Goal: Complete application form: Complete application form

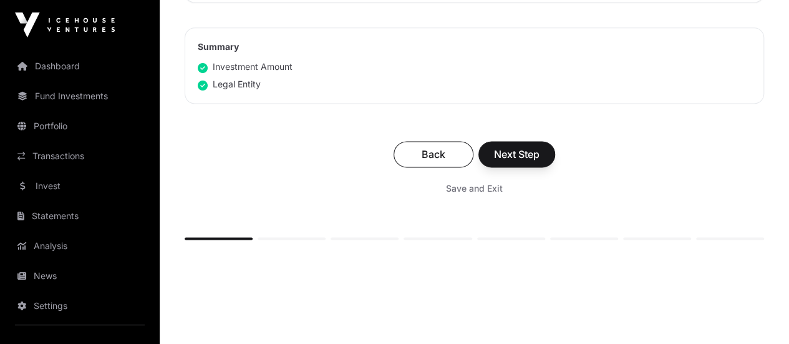
scroll to position [827, 0]
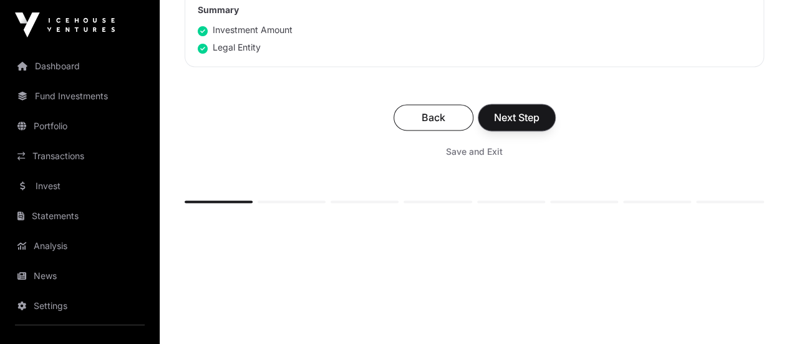
click at [555, 112] on button "Next Step" at bounding box center [517, 117] width 77 height 26
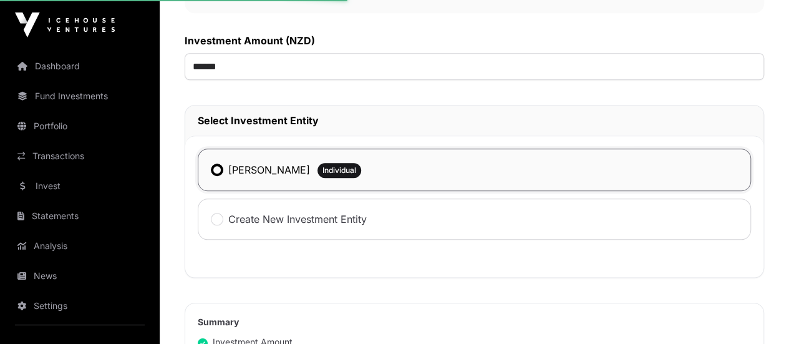
scroll to position [457, 0]
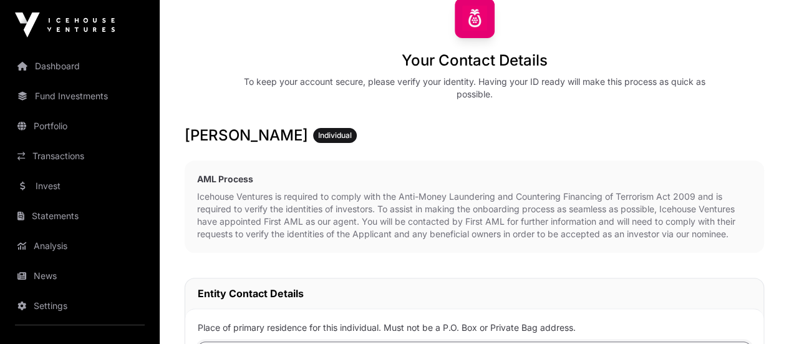
scroll to position [125, 0]
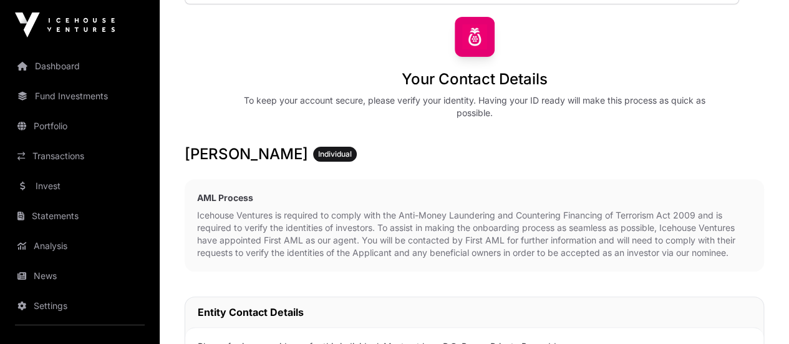
click at [0, 0] on link "Wholesale" at bounding box center [0, 0] width 0 height 0
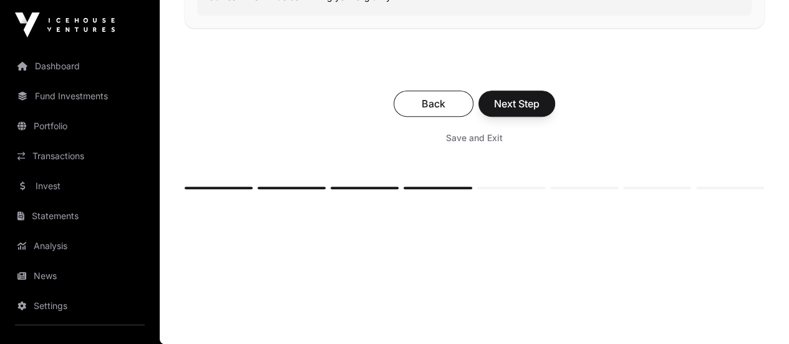
scroll to position [2683, 0]
click at [540, 111] on span "Next Step" at bounding box center [517, 103] width 46 height 15
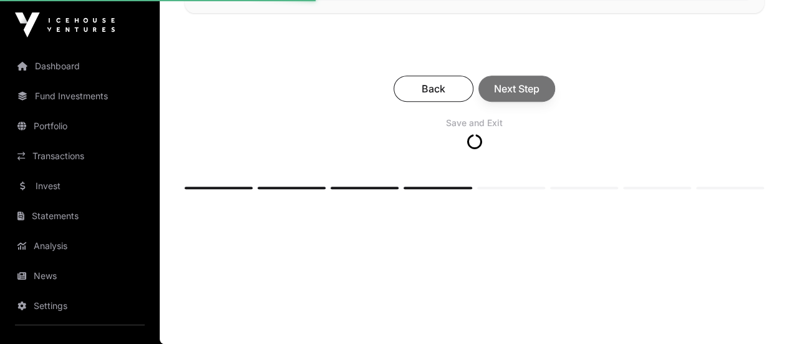
scroll to position [2561, 0]
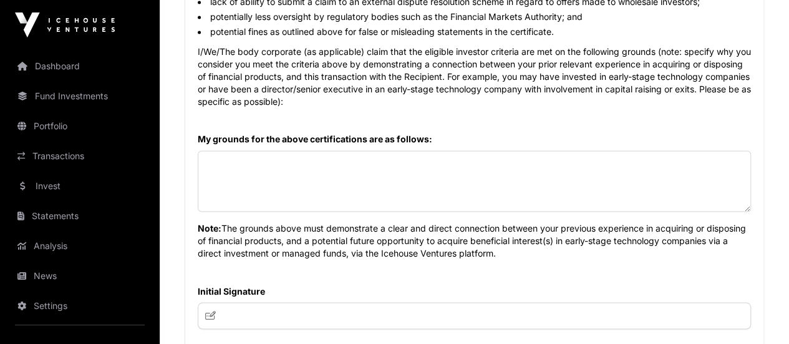
scroll to position [998, 0]
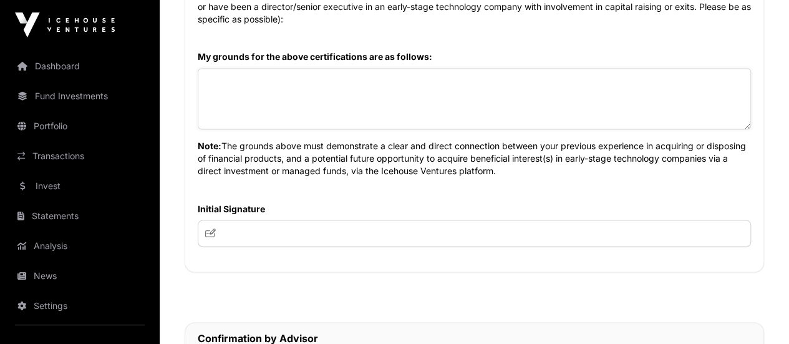
click at [345, 129] on textarea at bounding box center [474, 98] width 553 height 61
paste textarea "**********"
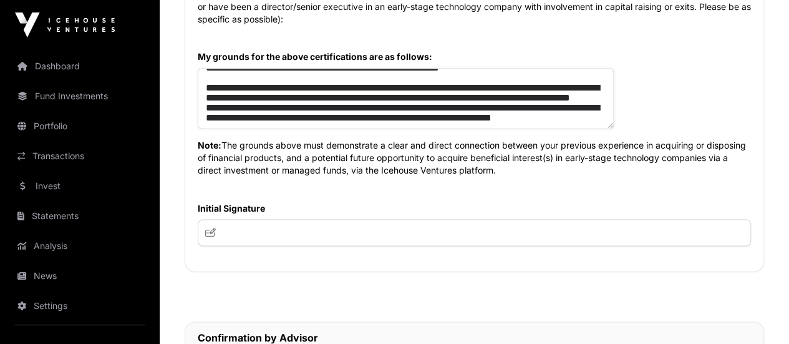
scroll to position [75, 0]
click at [614, 129] on textarea "**********" at bounding box center [406, 98] width 416 height 61
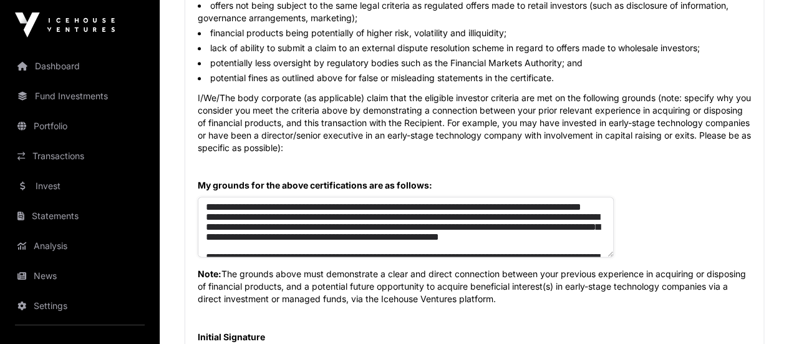
scroll to position [936, 0]
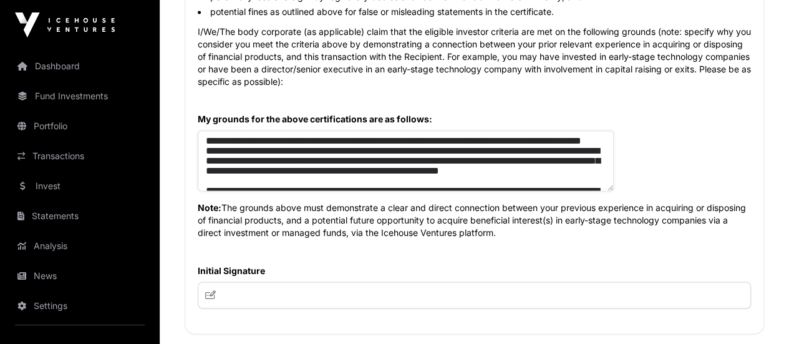
click at [341, 191] on textarea "**********" at bounding box center [406, 160] width 416 height 61
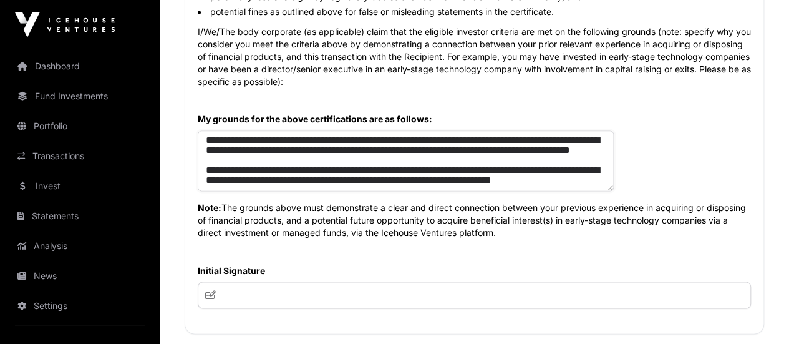
scroll to position [80, 0]
click at [343, 191] on textarea "**********" at bounding box center [406, 160] width 416 height 61
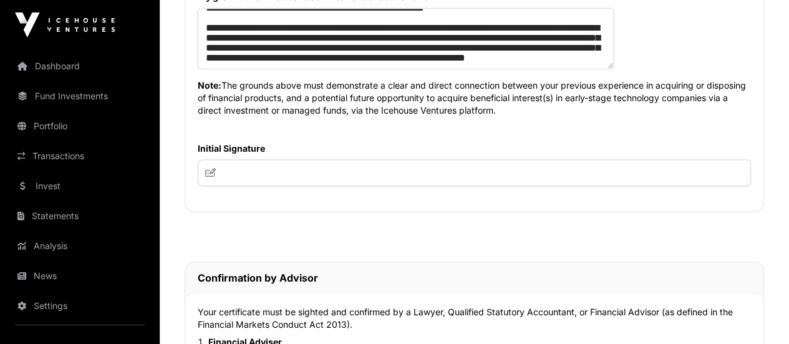
scroll to position [1061, 0]
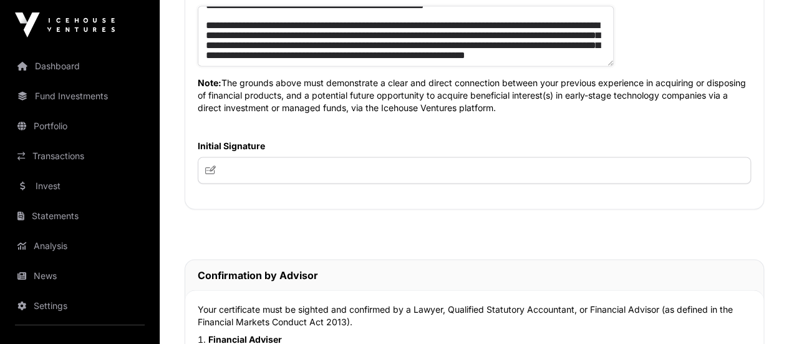
type textarea "**********"
click at [396, 183] on input "text" at bounding box center [474, 170] width 553 height 27
type input "**"
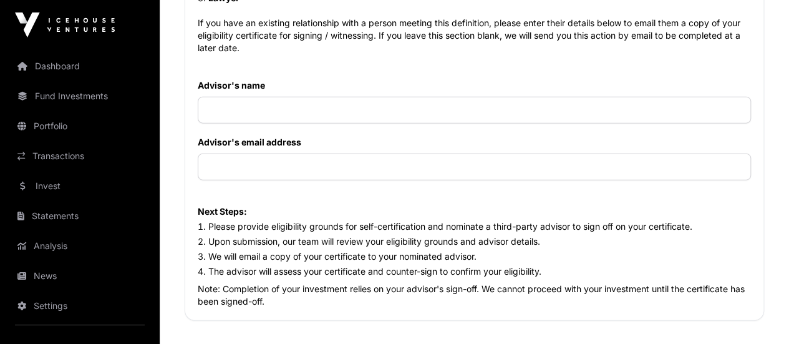
scroll to position [1497, 0]
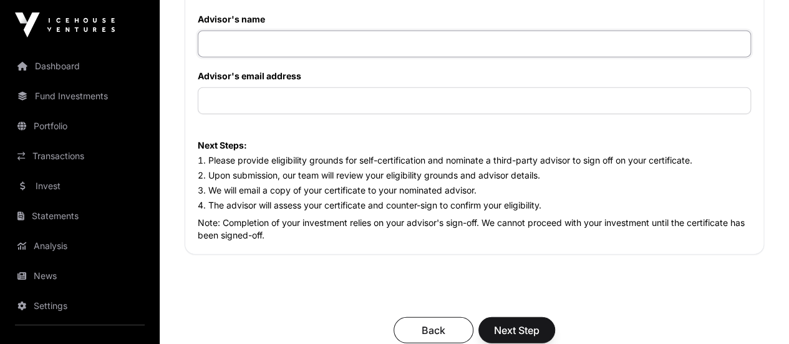
click at [386, 57] on input "text" at bounding box center [474, 44] width 553 height 27
type input "*"
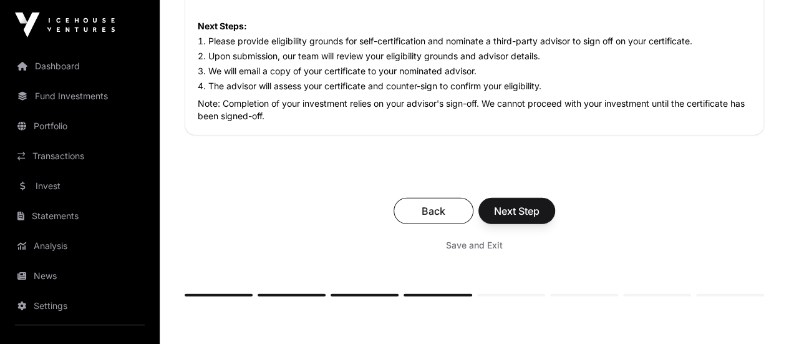
scroll to position [1622, 0]
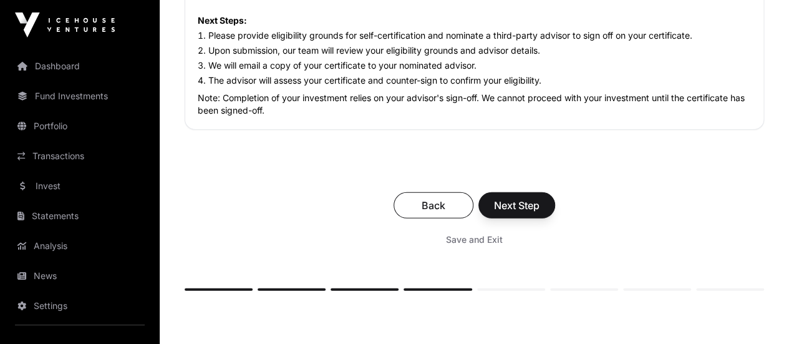
type input "**********"
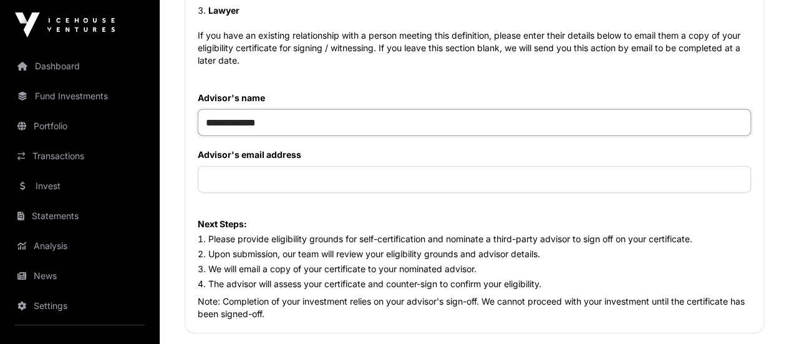
scroll to position [1497, 0]
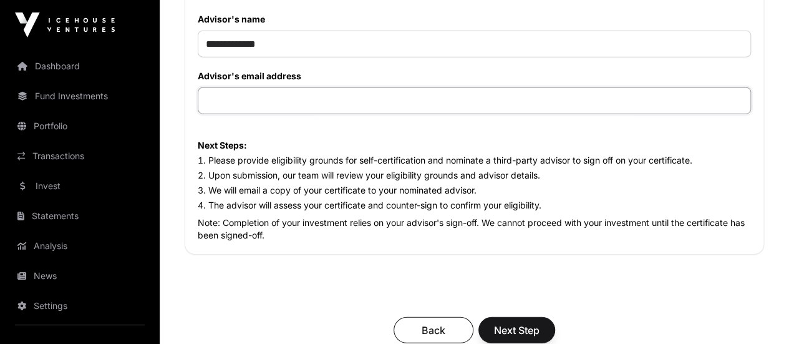
click at [361, 114] on input "text" at bounding box center [474, 100] width 553 height 27
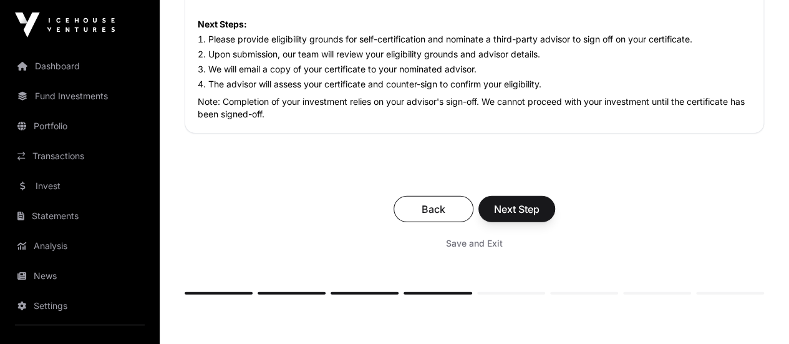
scroll to position [1685, 0]
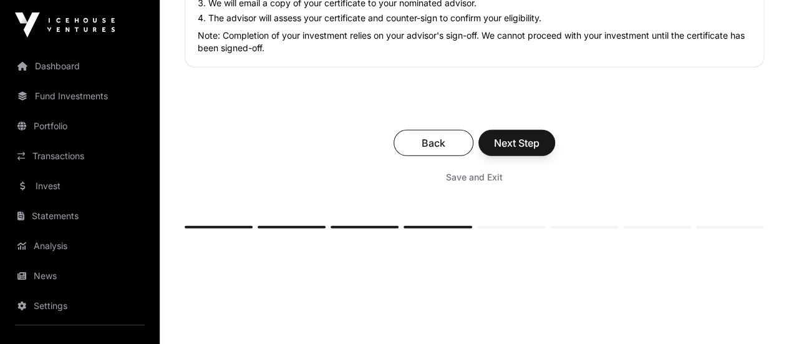
type input "**********"
click at [540, 150] on span "Next Step" at bounding box center [517, 142] width 46 height 15
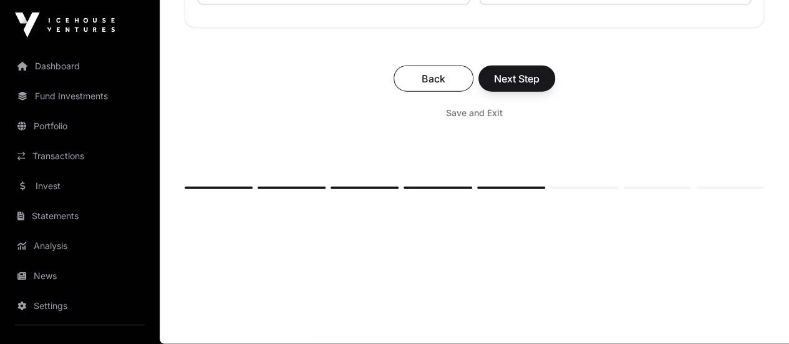
scroll to position [9919, 0]
click at [503, 119] on span "Save and Exit" at bounding box center [474, 113] width 57 height 12
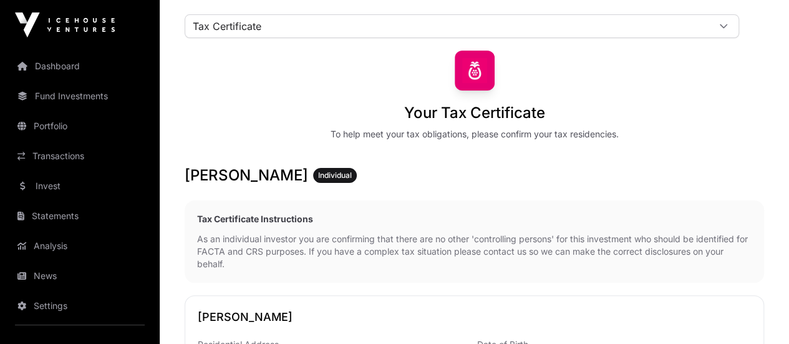
scroll to position [62, 0]
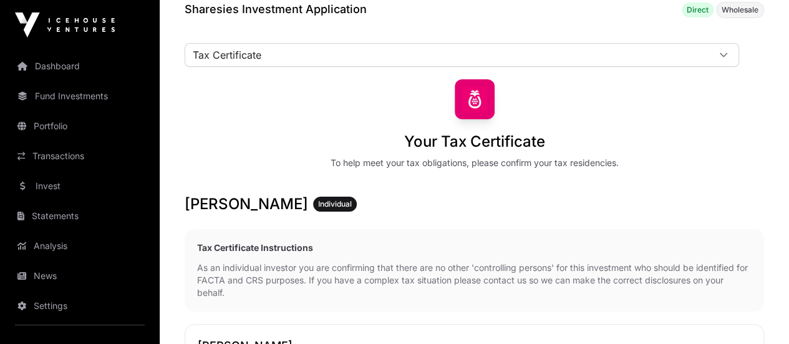
click at [0, 0] on link "AML" at bounding box center [0, 0] width 0 height 0
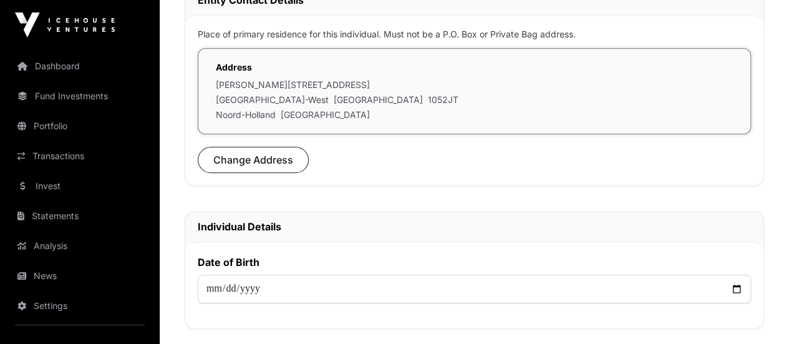
scroll to position [562, 0]
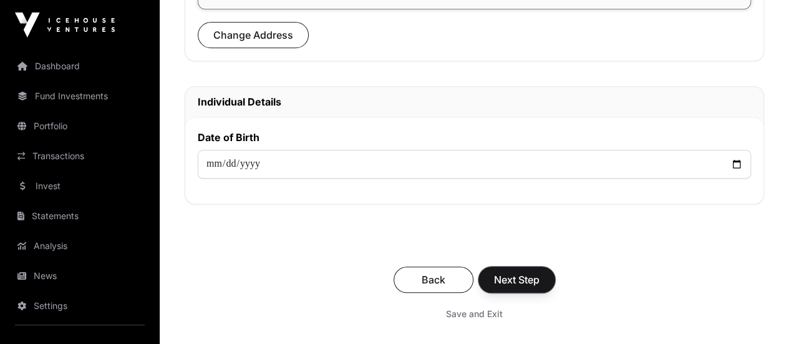
click at [555, 278] on button "Next Step" at bounding box center [517, 279] width 77 height 26
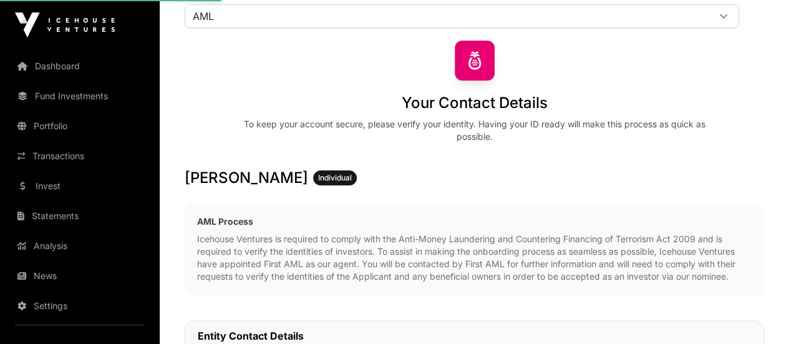
scroll to position [62, 0]
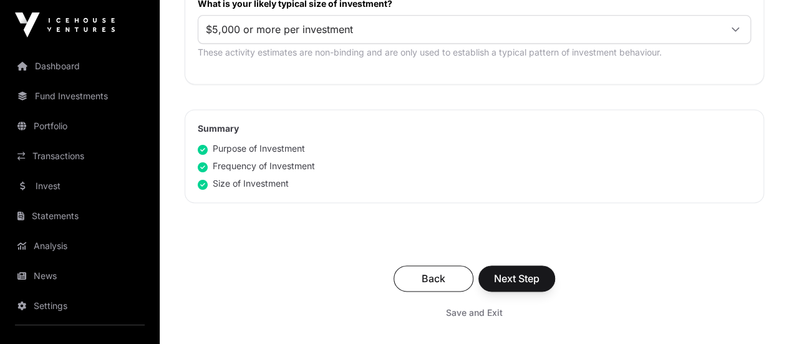
scroll to position [807, 0]
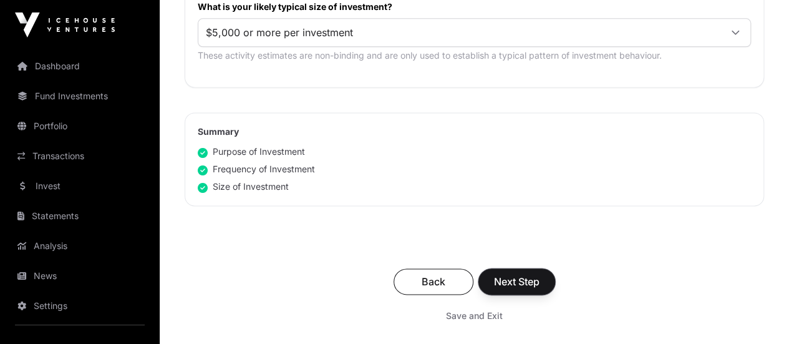
click at [540, 274] on span "Next Step" at bounding box center [517, 281] width 46 height 15
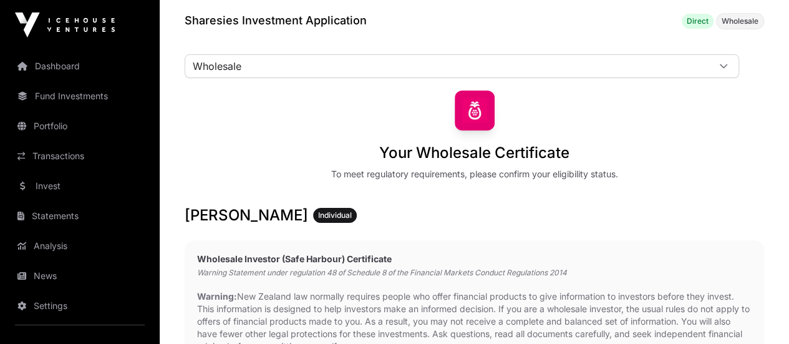
scroll to position [125, 0]
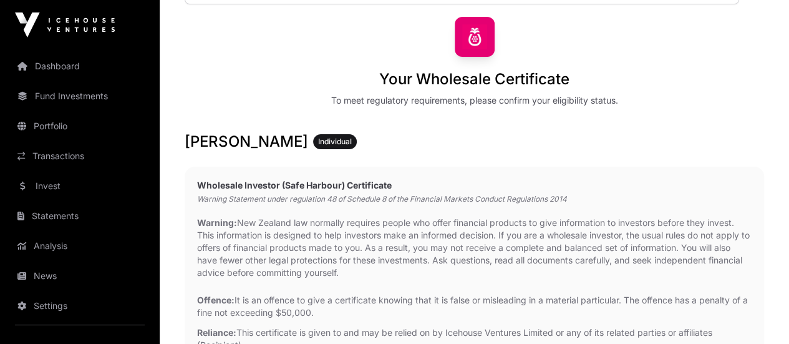
click at [0, 0] on link "Tax Certificate" at bounding box center [0, 0] width 0 height 0
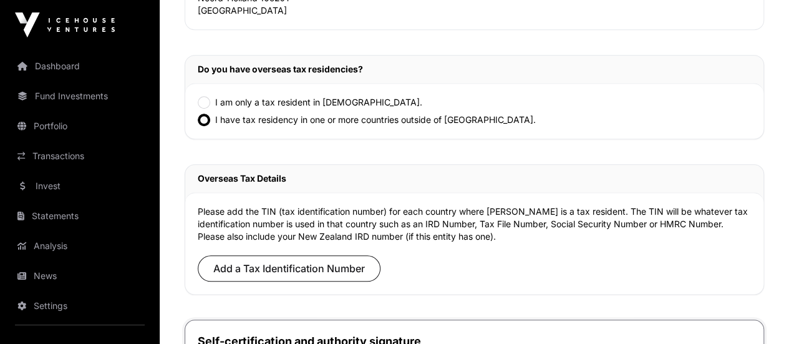
scroll to position [499, 0]
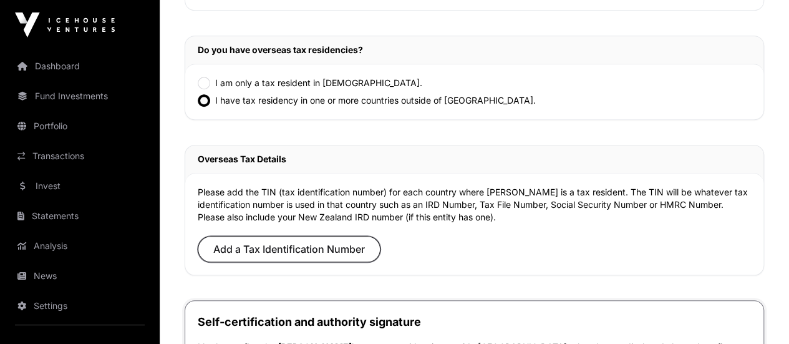
click at [365, 241] on span "Add a Tax Identification Number" at bounding box center [289, 248] width 152 height 15
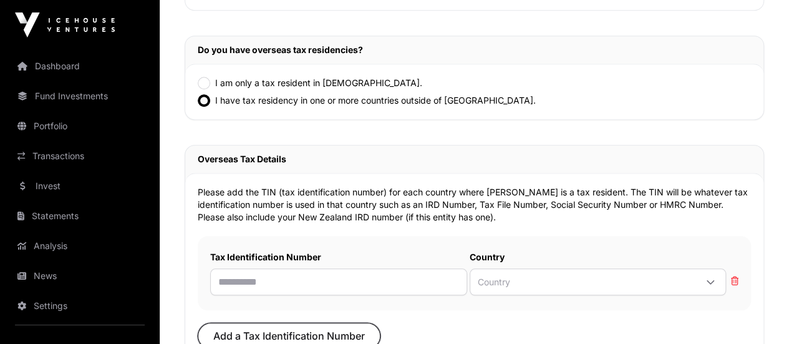
scroll to position [562, 0]
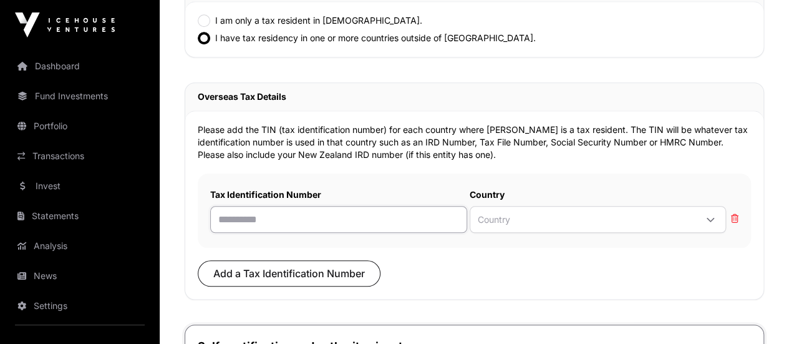
click at [391, 206] on input "text" at bounding box center [338, 219] width 257 height 27
paste input "**********"
type input "*********"
click at [579, 209] on span "Country" at bounding box center [583, 219] width 226 height 21
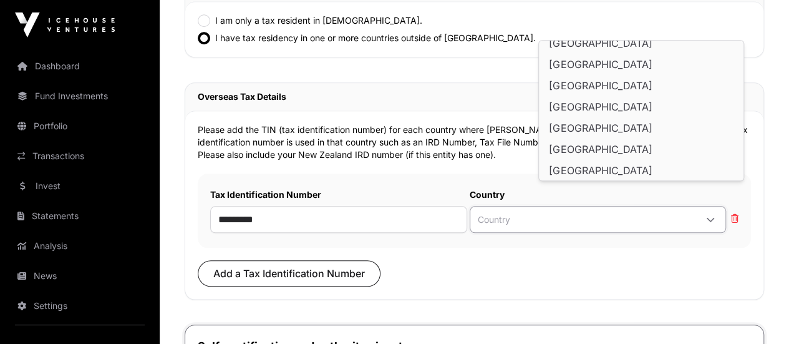
scroll to position [2641, 0]
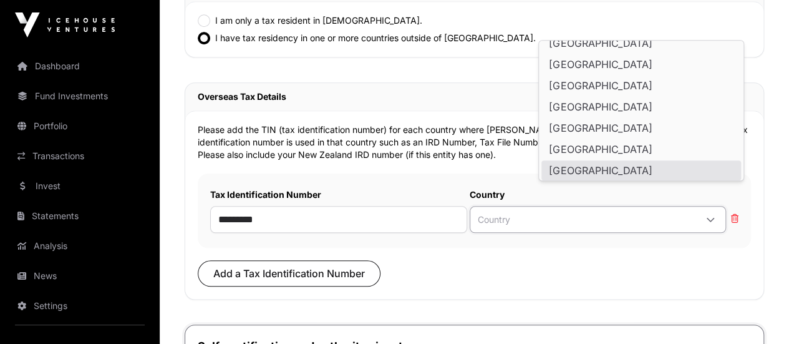
click at [589, 171] on span "[GEOGRAPHIC_DATA]" at bounding box center [600, 170] width 103 height 10
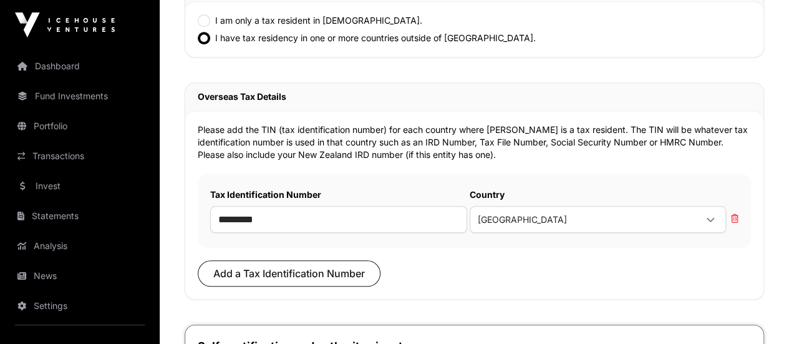
click at [604, 260] on p "Add a Tax Identification Number" at bounding box center [474, 273] width 553 height 26
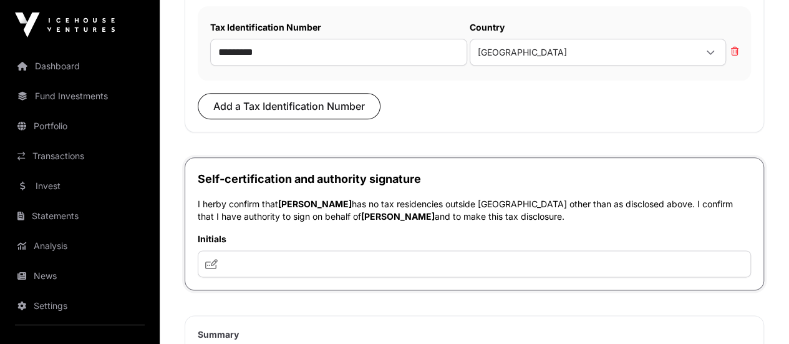
scroll to position [749, 0]
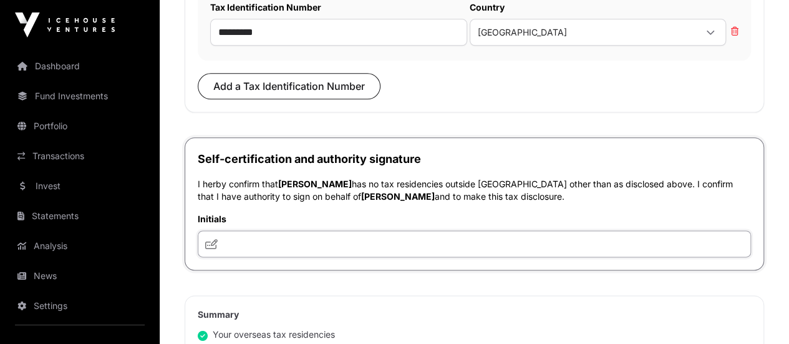
click at [411, 234] on input "text" at bounding box center [474, 243] width 553 height 27
type input "**"
drag, startPoint x: 261, startPoint y: 213, endPoint x: 266, endPoint y: 207, distance: 8.0
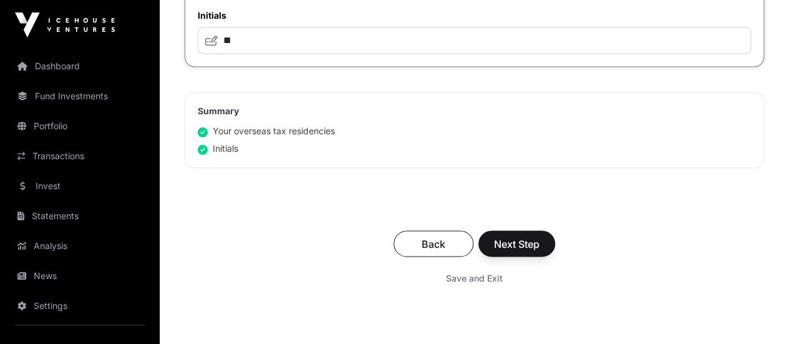
scroll to position [998, 0]
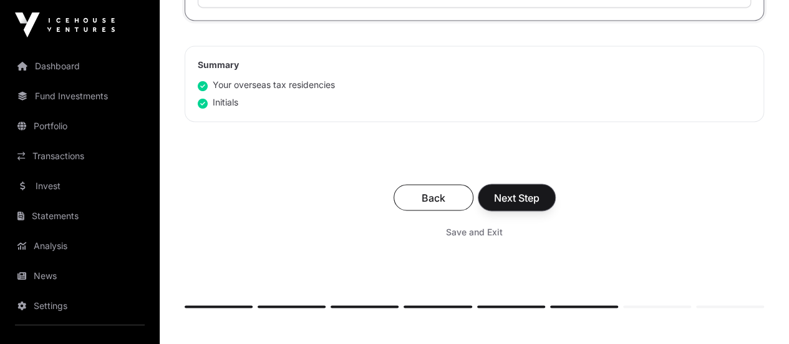
click at [540, 190] on span "Next Step" at bounding box center [517, 197] width 46 height 15
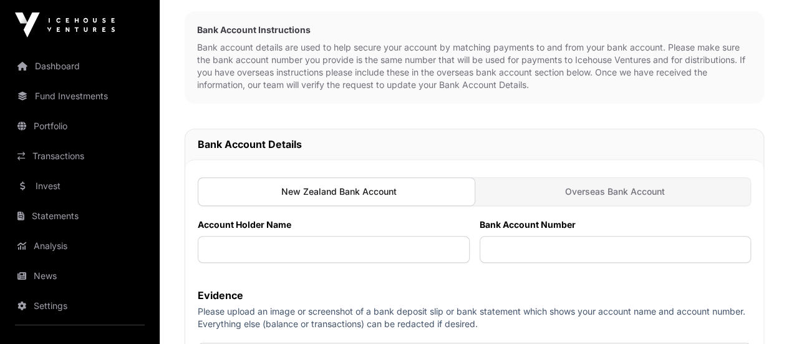
scroll to position [312, 0]
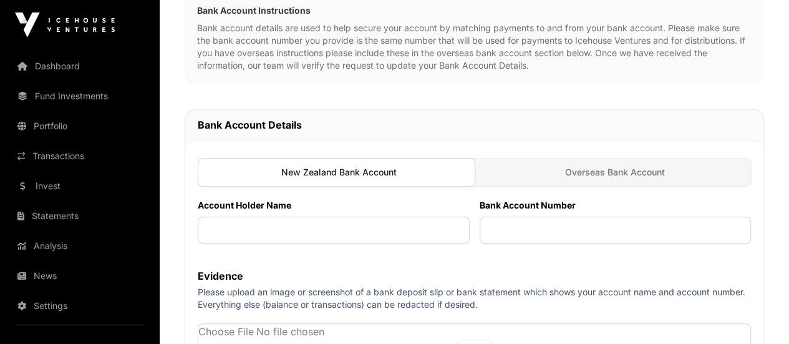
click at [392, 158] on div at bounding box center [337, 172] width 278 height 29
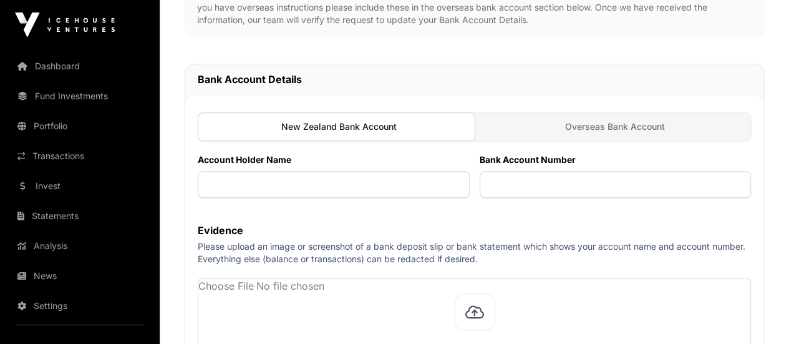
scroll to position [374, 0]
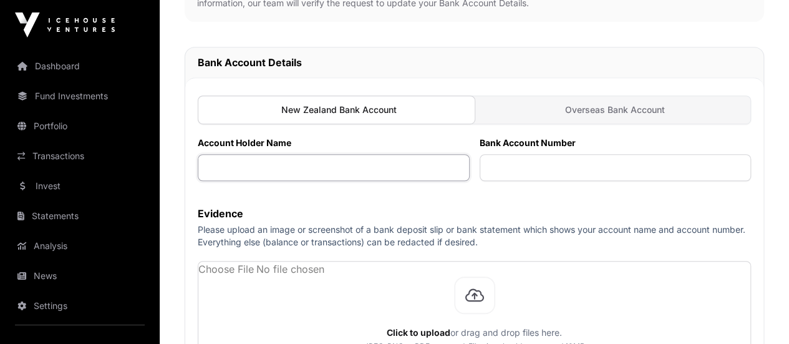
click at [404, 154] on input "text" at bounding box center [334, 167] width 272 height 27
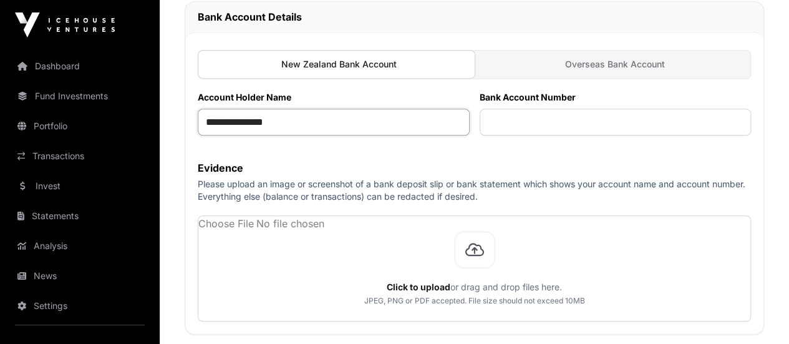
scroll to position [437, 0]
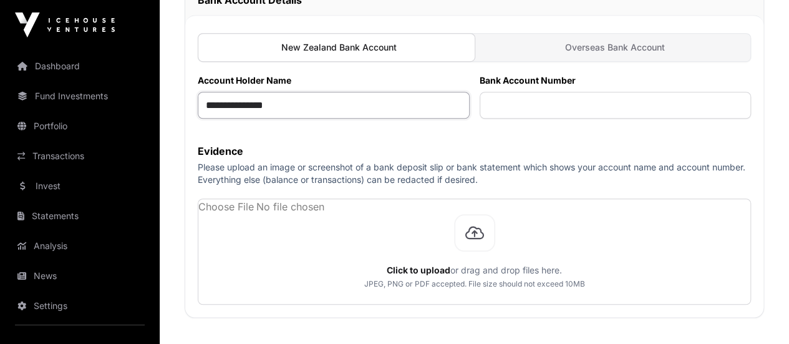
type input "**********"
click at [638, 92] on input "text" at bounding box center [616, 105] width 272 height 27
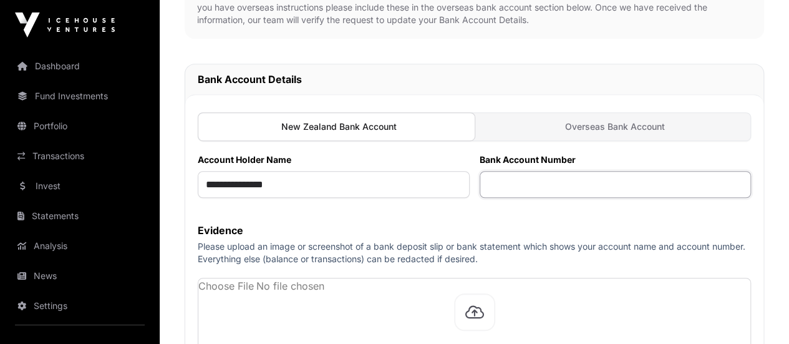
scroll to position [374, 0]
